Goal: Task Accomplishment & Management: Use online tool/utility

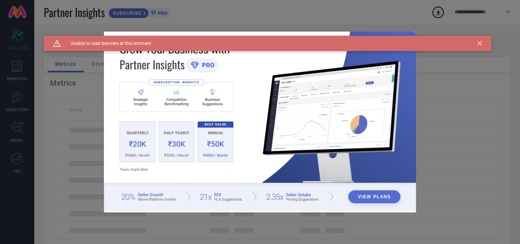
click at [479, 42] on icon at bounding box center [480, 43] width 5 height 5
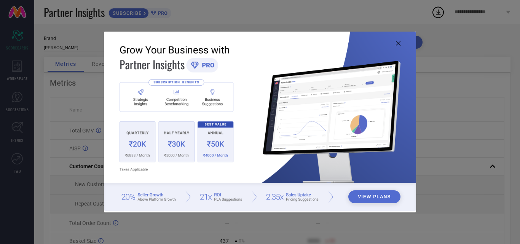
click at [398, 41] on icon at bounding box center [398, 43] width 5 height 5
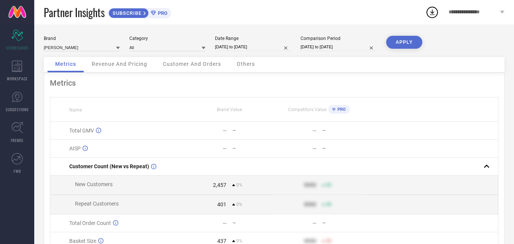
select select "8"
select select "2025"
select select "9"
select select "2025"
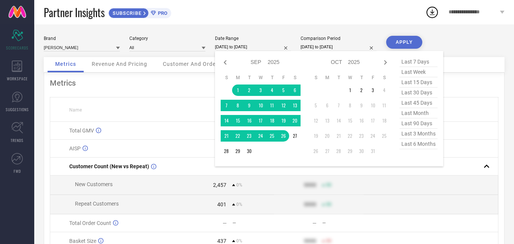
click at [257, 47] on input "[DATE] to [DATE]" at bounding box center [253, 47] width 76 height 8
click at [237, 90] on td "1" at bounding box center [237, 90] width 11 height 11
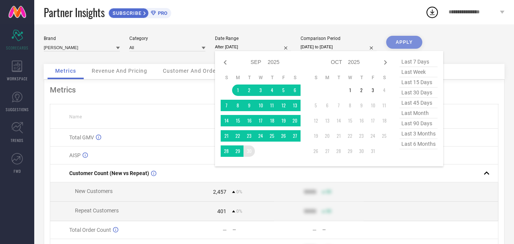
type input "[DATE] to [DATE]"
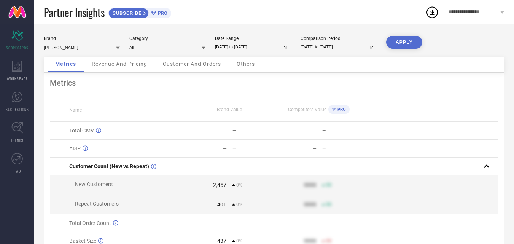
click at [313, 45] on input "[DATE] to [DATE]" at bounding box center [339, 47] width 76 height 8
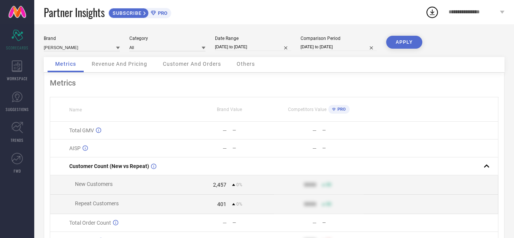
select select "8"
select select "2025"
select select "9"
select select "2025"
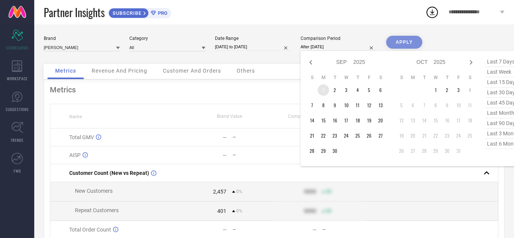
click at [322, 91] on td "1" at bounding box center [323, 90] width 11 height 11
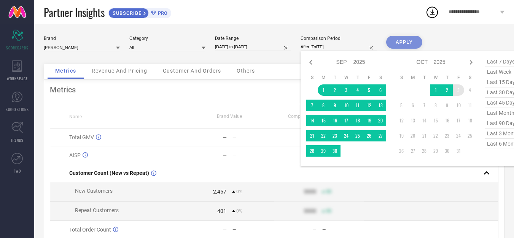
type input "[DATE] to [DATE]"
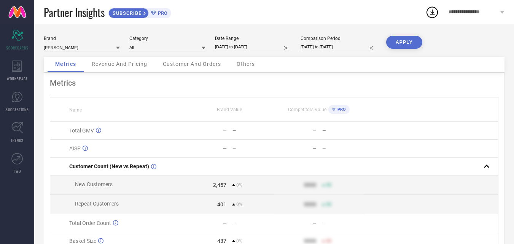
select select "8"
select select "2025"
select select "9"
select select "2025"
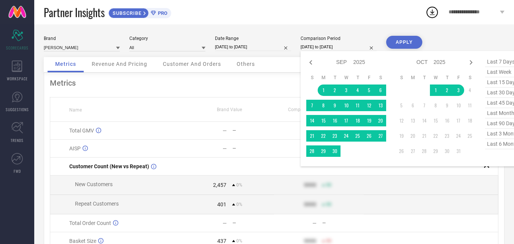
click at [305, 49] on input "[DATE] to [DATE]" at bounding box center [339, 47] width 76 height 8
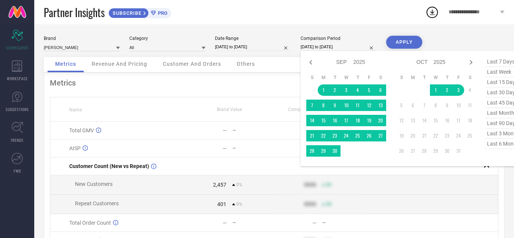
click at [275, 23] on div "Partner Insights SUBSCRIBE PRO" at bounding box center [235, 12] width 382 height 24
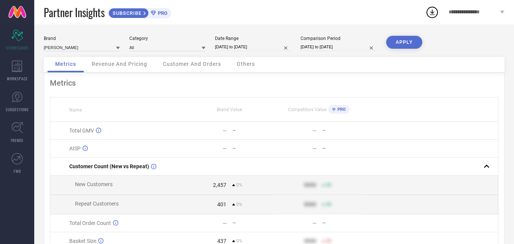
select select "8"
select select "2025"
select select "9"
select select "2025"
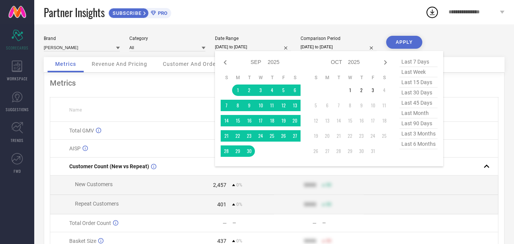
click at [243, 49] on input "[DATE] to [DATE]" at bounding box center [253, 47] width 76 height 8
click at [371, 89] on td "3" at bounding box center [372, 90] width 11 height 11
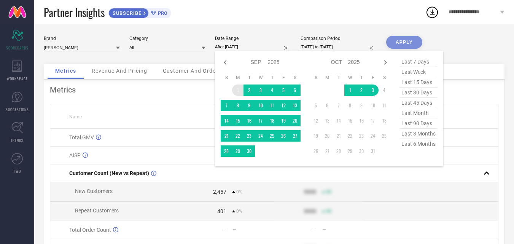
type input "[DATE] to [DATE]"
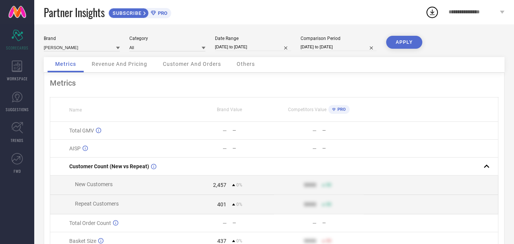
click at [393, 44] on button "APPLY" at bounding box center [405, 42] width 36 height 13
click at [401, 38] on button "APPLY" at bounding box center [405, 42] width 36 height 13
click at [254, 50] on input "[DATE] to [DATE]" at bounding box center [253, 47] width 76 height 8
select select "8"
select select "2025"
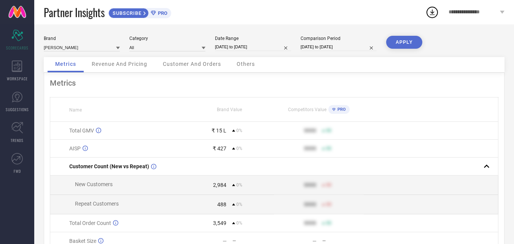
select select "9"
select select "2025"
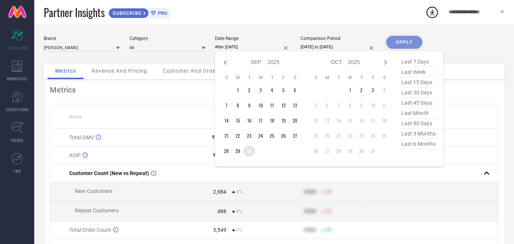
click at [249, 153] on td "30" at bounding box center [249, 150] width 11 height 11
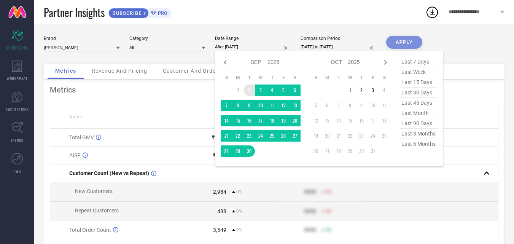
type input "[DATE] to [DATE]"
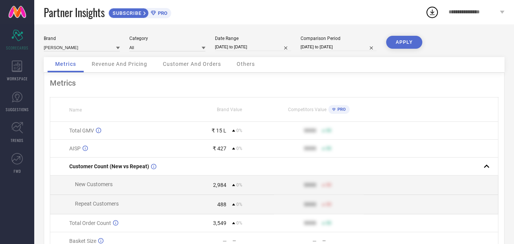
click at [308, 44] on input "[DATE] to [DATE]" at bounding box center [339, 47] width 76 height 8
select select "8"
select select "2025"
select select "9"
select select "2025"
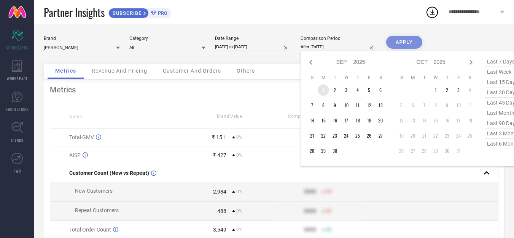
click at [321, 88] on td "1" at bounding box center [323, 90] width 11 height 11
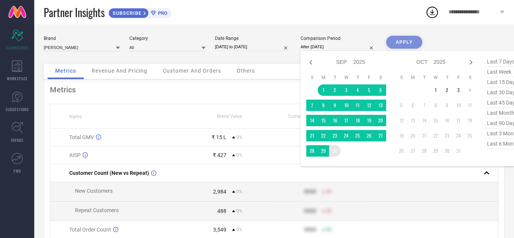
type input "[DATE] to [DATE]"
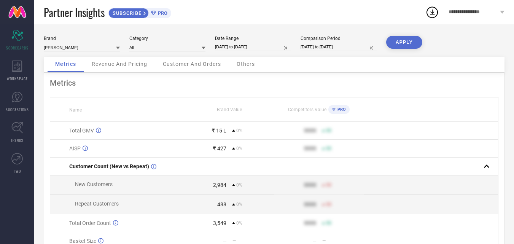
click at [402, 43] on button "APPLY" at bounding box center [405, 42] width 36 height 13
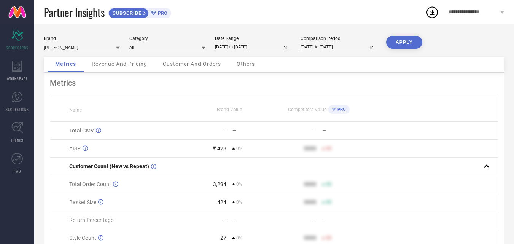
click at [411, 39] on button "APPLY" at bounding box center [405, 42] width 36 height 13
